Goal: Task Accomplishment & Management: Use online tool/utility

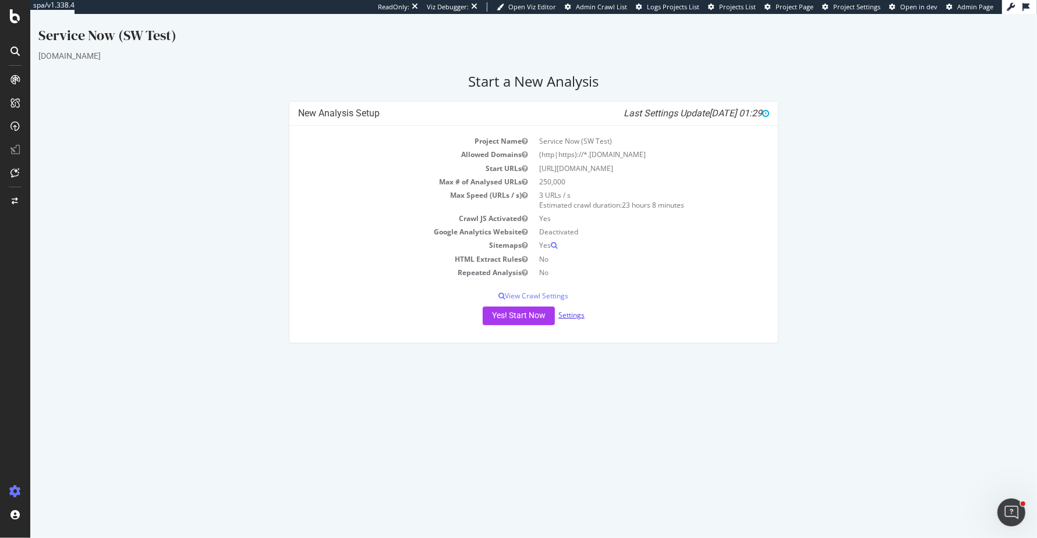
click at [569, 314] on link "Settings" at bounding box center [571, 315] width 26 height 10
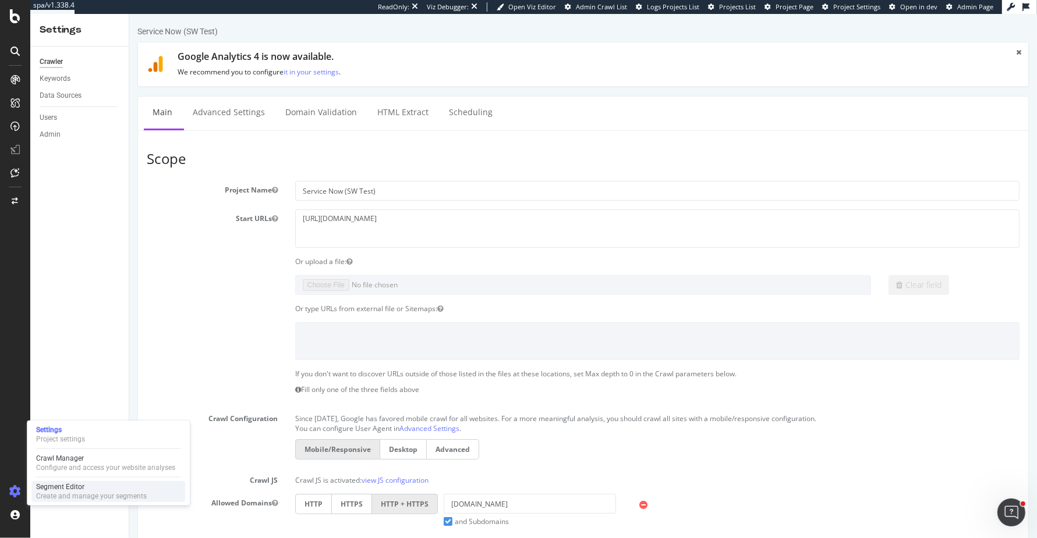
click at [82, 483] on div "Segment Editor" at bounding box center [91, 487] width 111 height 9
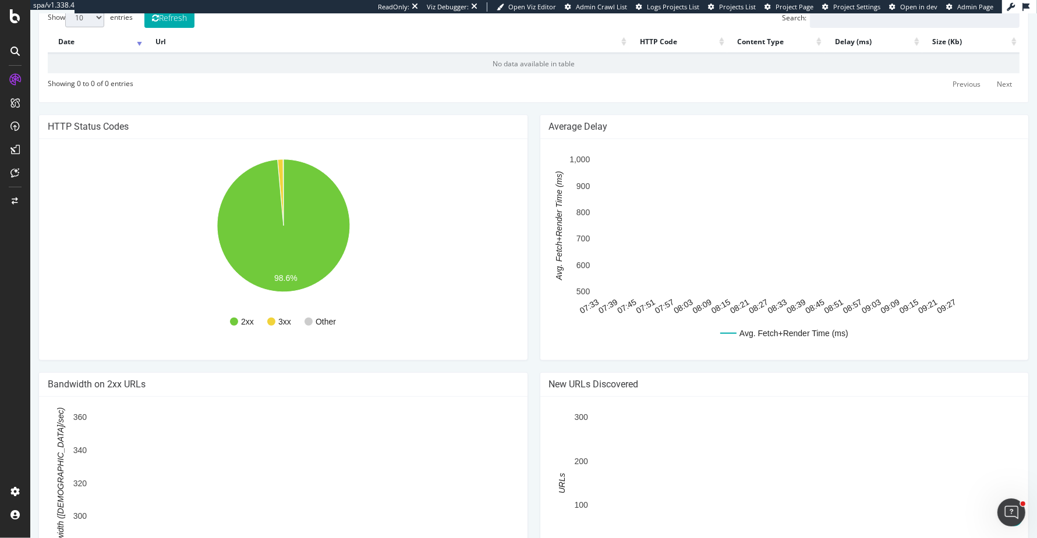
scroll to position [552, 0]
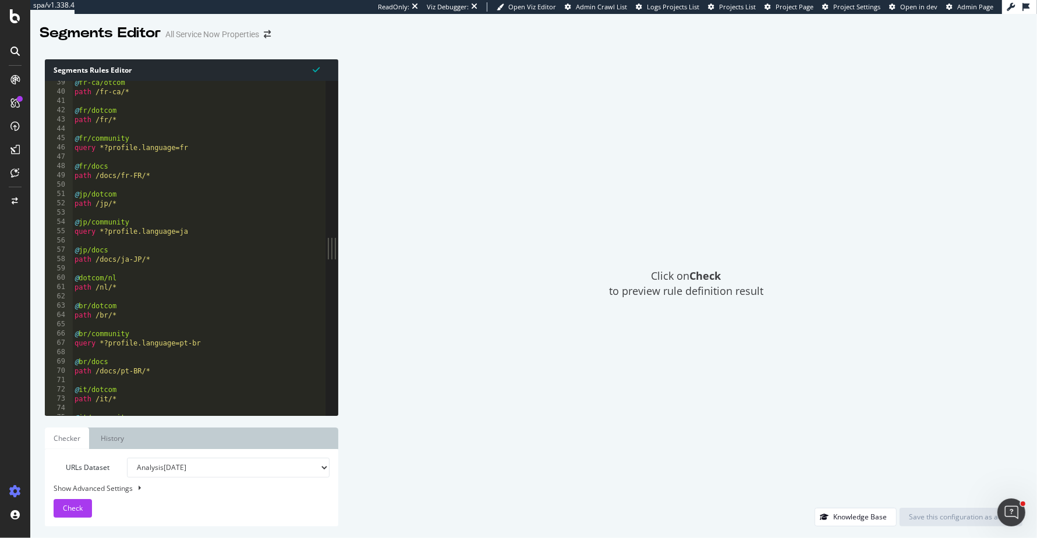
scroll to position [357, 0]
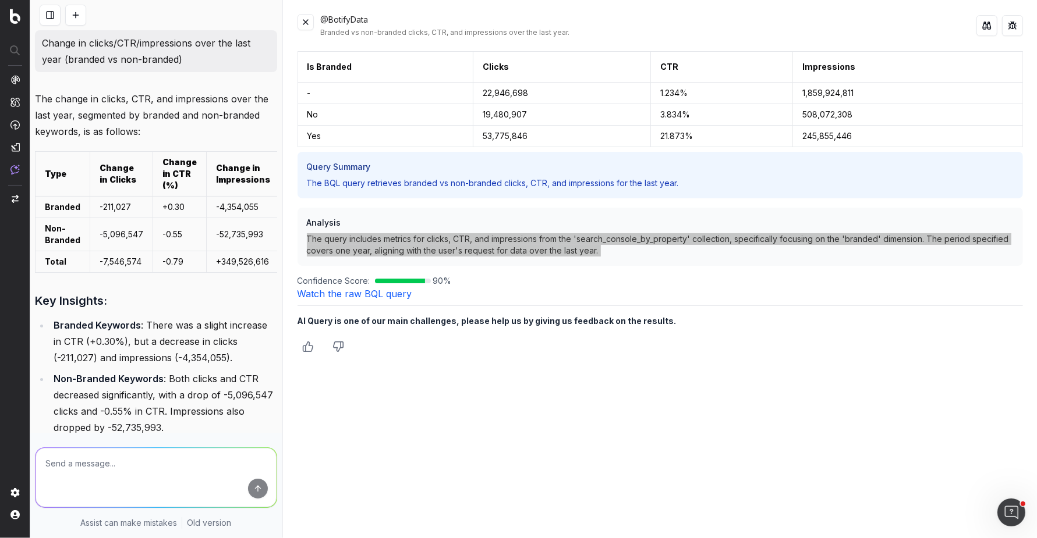
scroll to position [913, 0]
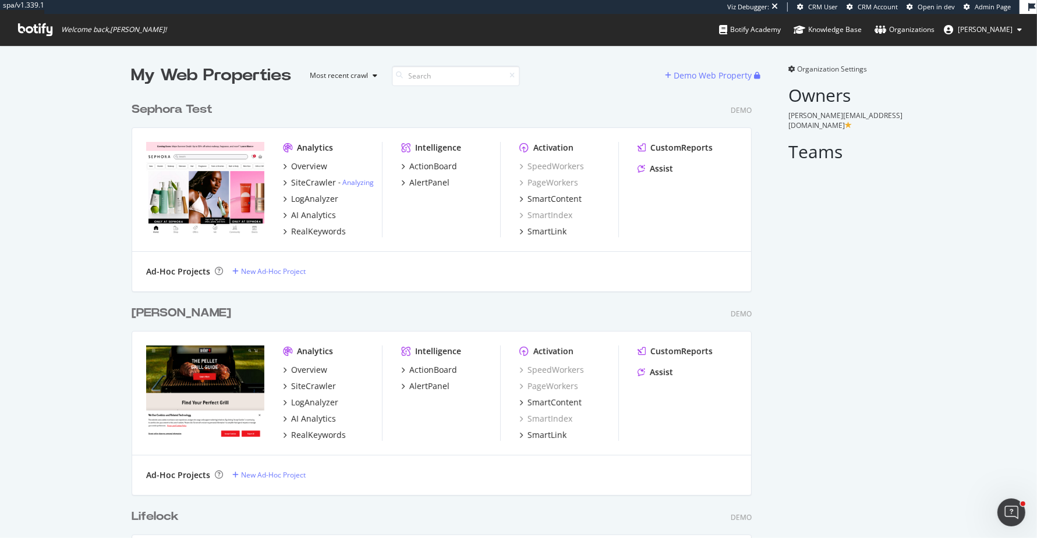
scroll to position [3749, 629]
click at [186, 80] on div "My Web Properties" at bounding box center [212, 75] width 160 height 23
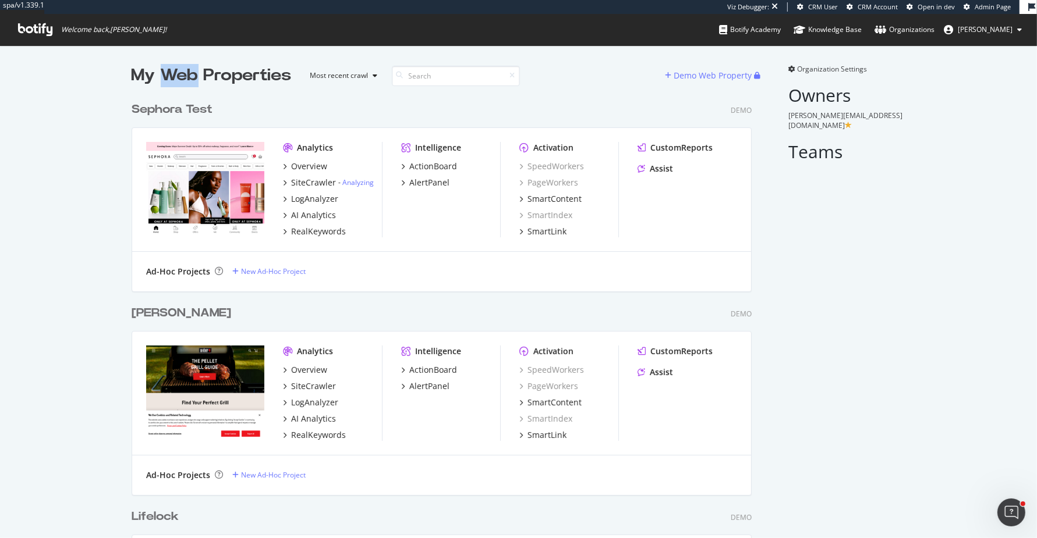
click at [186, 80] on div "My Web Properties" at bounding box center [212, 75] width 160 height 23
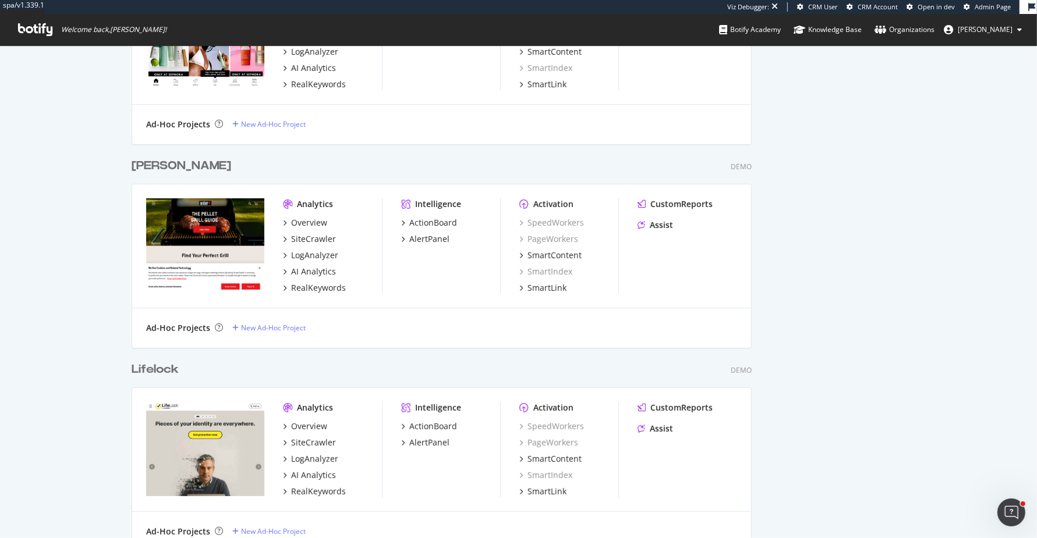
scroll to position [0, 0]
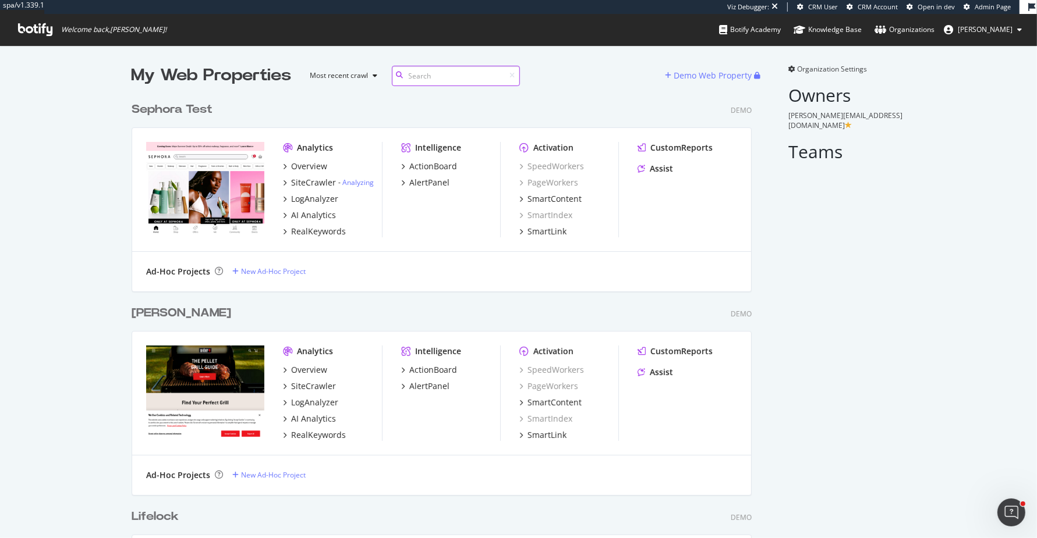
click at [465, 70] on input at bounding box center [456, 76] width 128 height 20
type input "service"
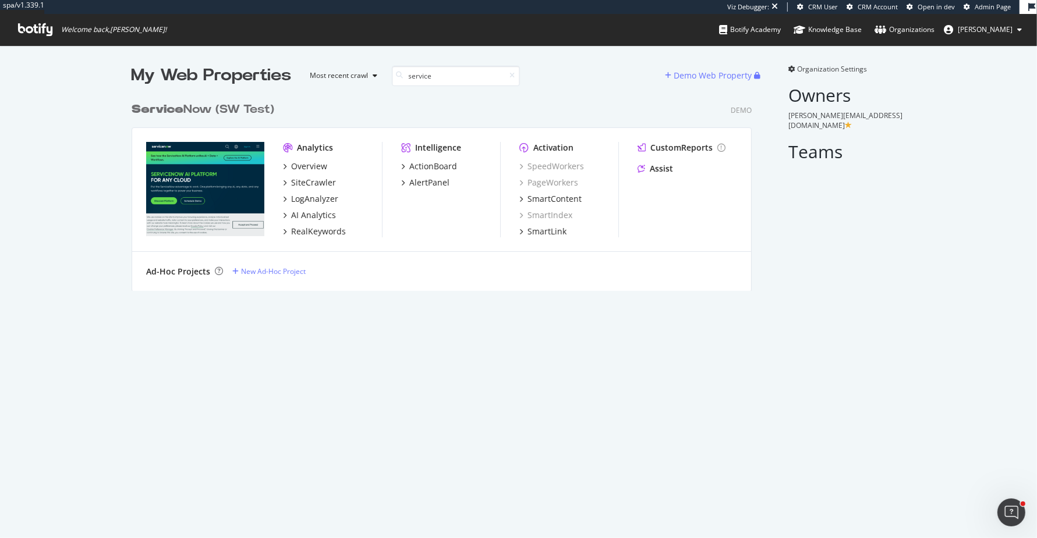
click at [244, 108] on div "Service Now (SW Test)" at bounding box center [203, 109] width 143 height 17
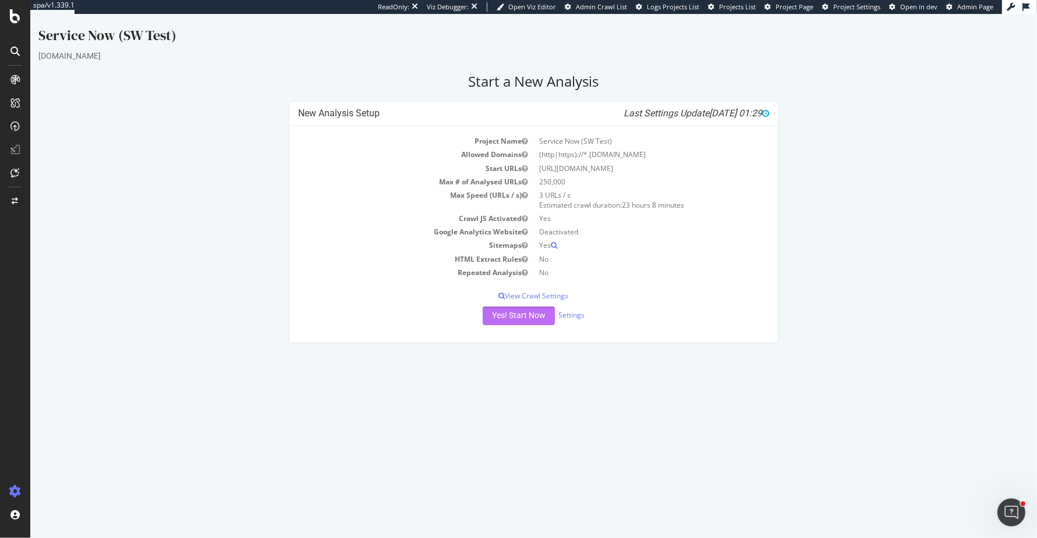
click at [528, 311] on button "Yes! Start Now" at bounding box center [519, 316] width 72 height 19
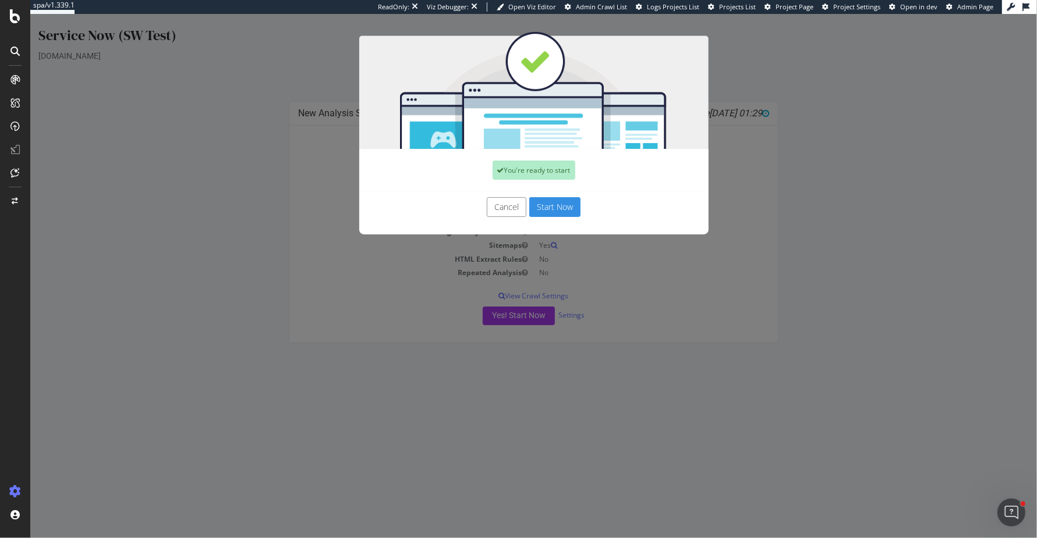
click at [565, 200] on button "Start Now" at bounding box center [554, 207] width 51 height 20
